Goal: Subscribe to service/newsletter

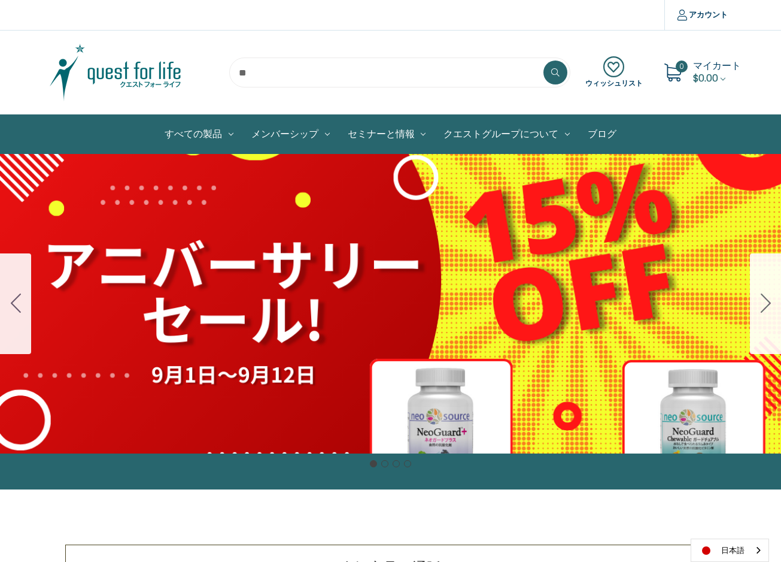
click at [762, 301] on icon "Go to slide 2" at bounding box center [766, 302] width 10 height 19
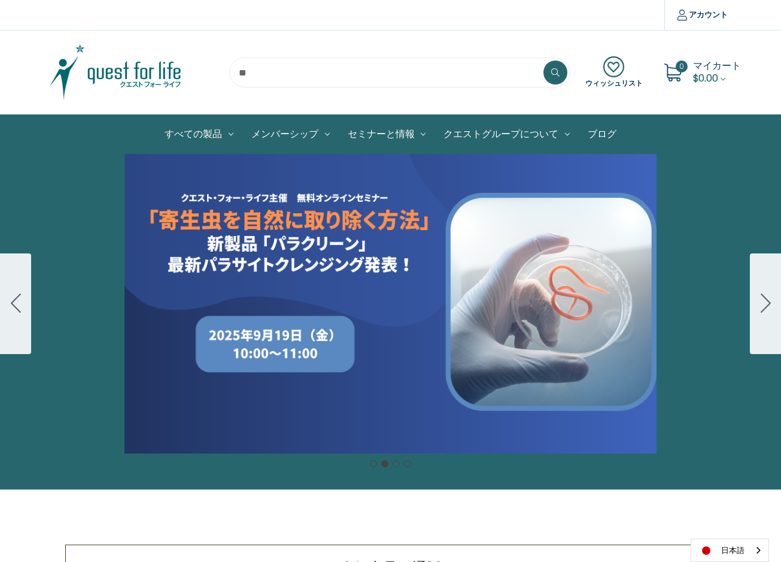
click at [764, 301] on icon "Go to slide 3" at bounding box center [766, 302] width 10 height 19
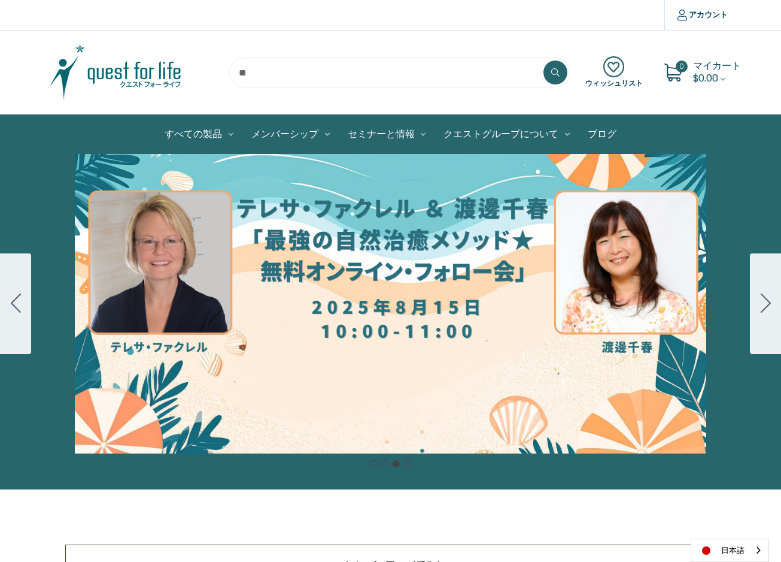
click at [765, 301] on icon "Go to slide 4" at bounding box center [766, 302] width 10 height 19
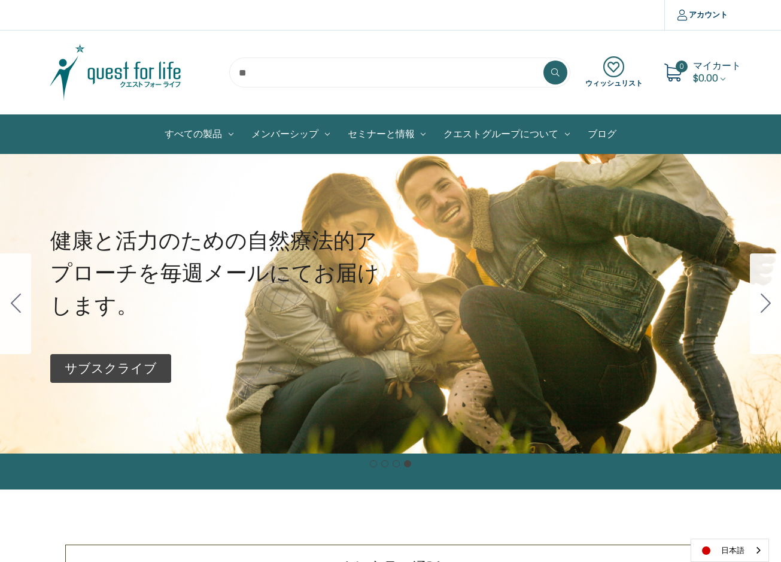
click at [109, 365] on p "サブスクライブ" at bounding box center [111, 368] width 92 height 19
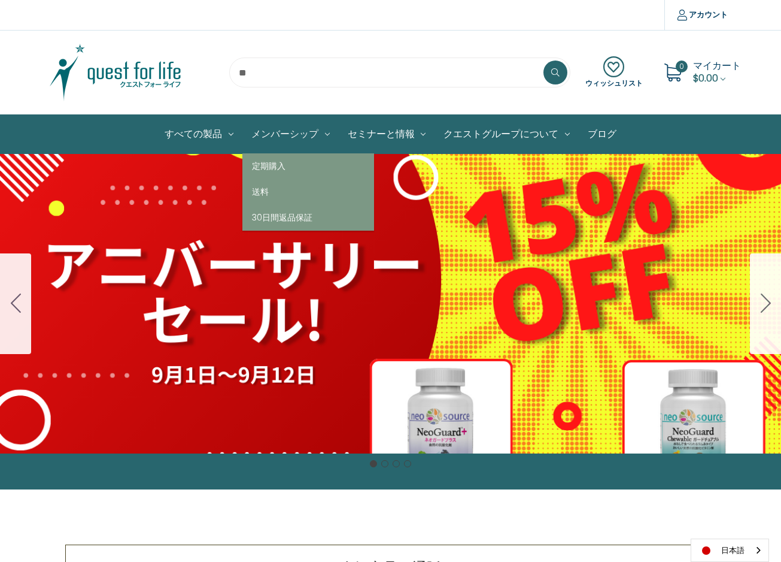
click at [328, 135] on icon at bounding box center [327, 134] width 5 height 5
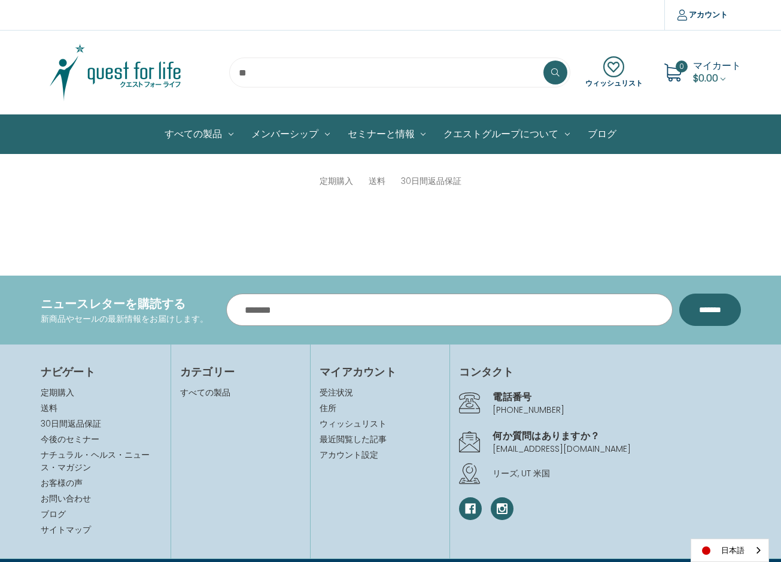
click at [327, 305] on input "メールアドレス" at bounding box center [449, 309] width 447 height 32
click at [188, 280] on section "ニュースレターを購読する 新商品やセールの最新情報をお届けします。 メールアドレス *********" at bounding box center [390, 309] width 781 height 68
click at [250, 306] on input "メールアドレス" at bounding box center [449, 309] width 447 height 32
type input "**********"
click at [692, 308] on input "*********" at bounding box center [711, 309] width 62 height 32
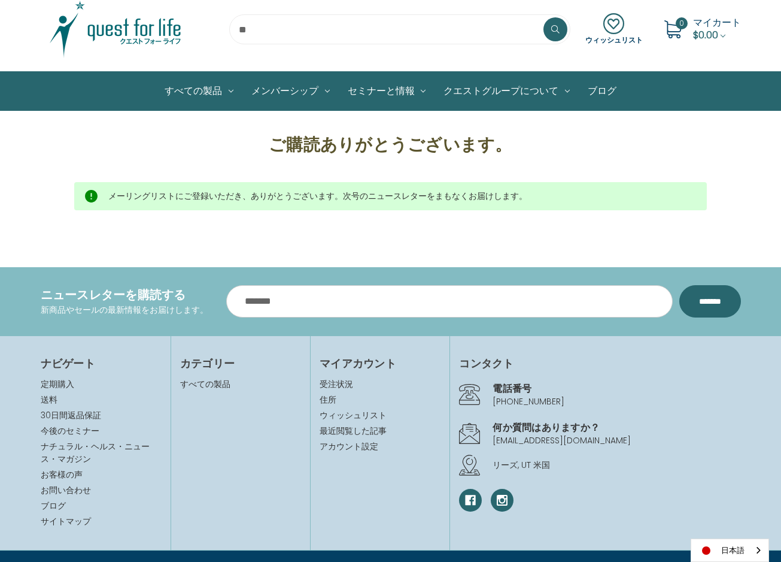
scroll to position [22, 0]
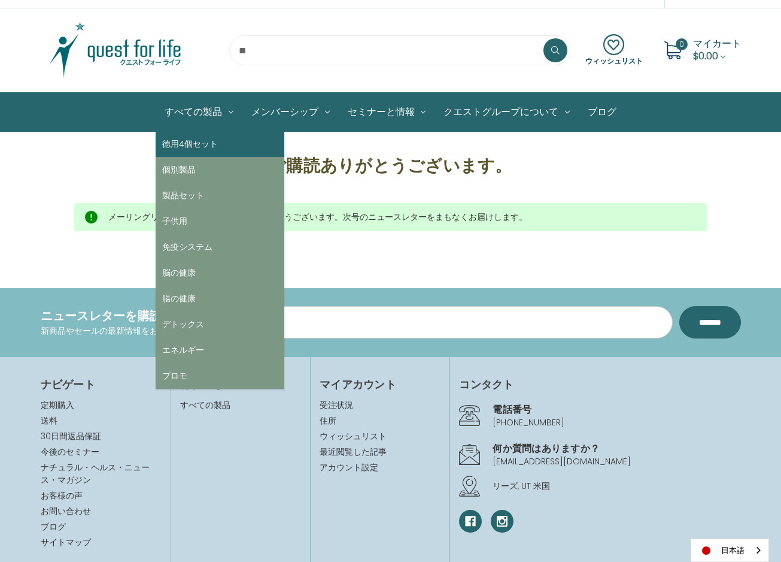
click at [180, 140] on link "徳用4個セット" at bounding box center [220, 144] width 129 height 26
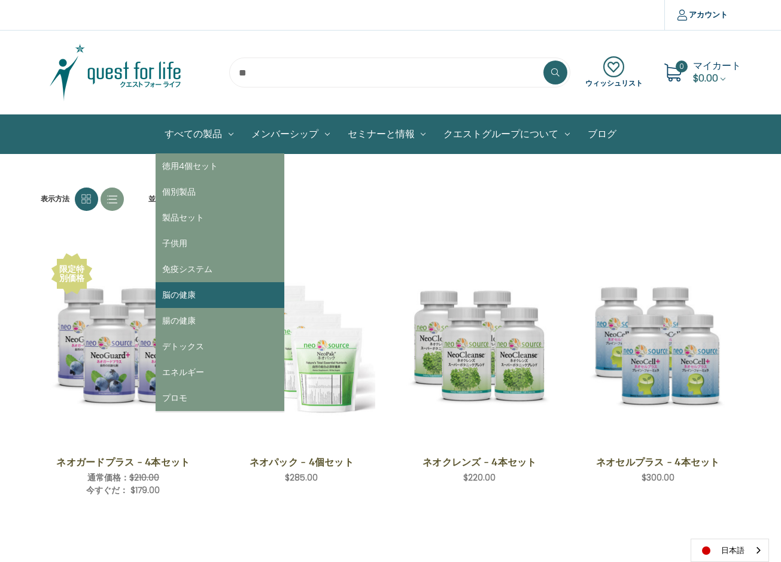
click at [178, 290] on link "脳の健康" at bounding box center [220, 295] width 129 height 26
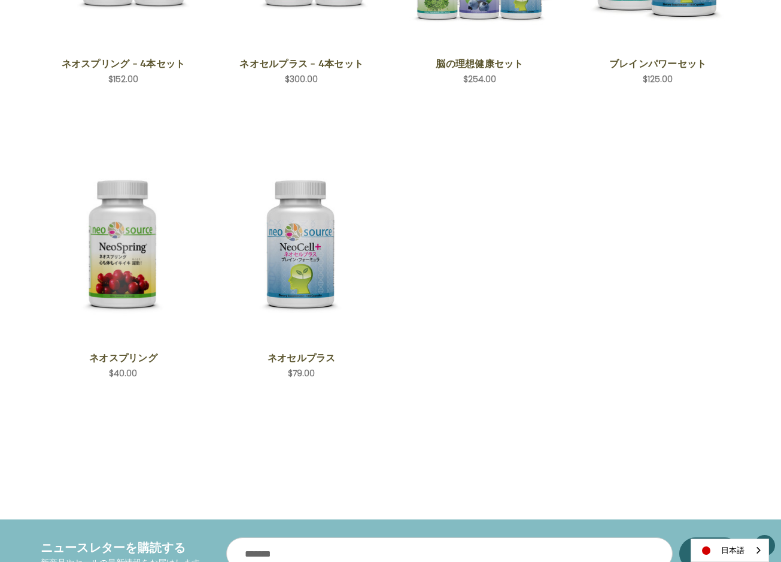
scroll to position [419, 0]
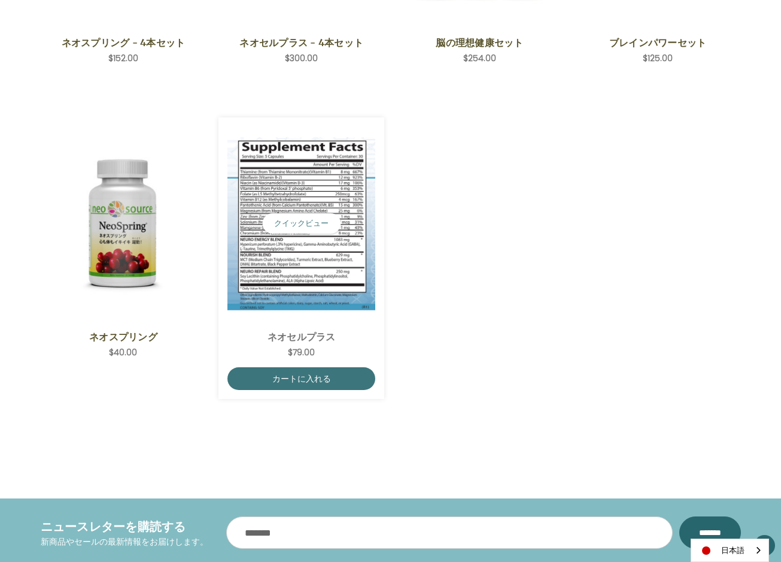
click at [292, 258] on img "NeoCell Plus,$79.00\a" at bounding box center [302, 223] width 148 height 172
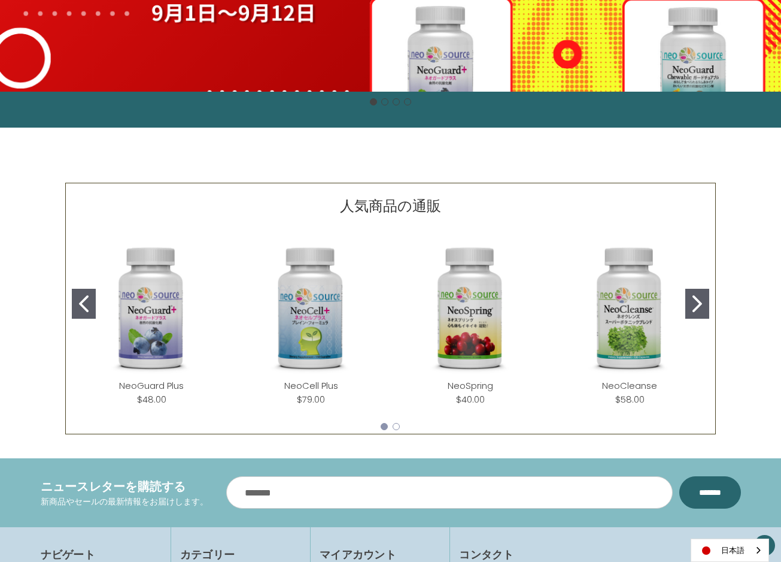
scroll to position [419, 0]
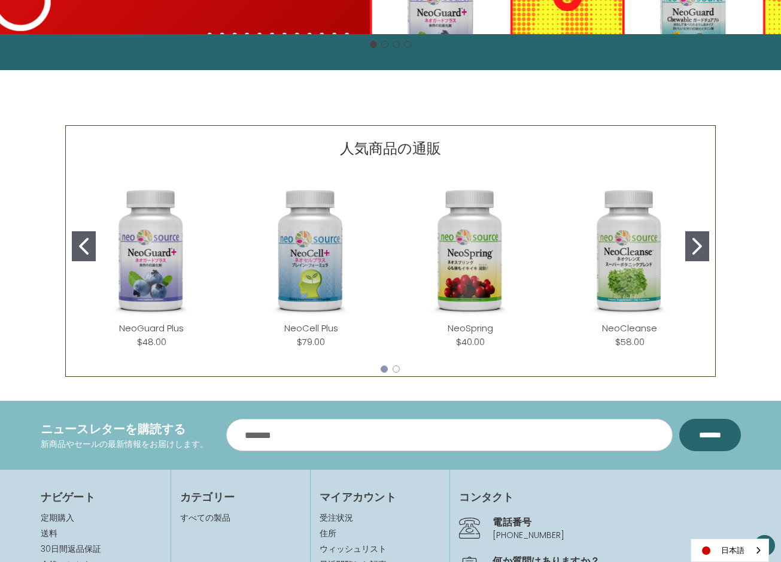
click at [314, 257] on img "NeoCell Plus" at bounding box center [311, 251] width 140 height 140
